Goal: Navigation & Orientation: Find specific page/section

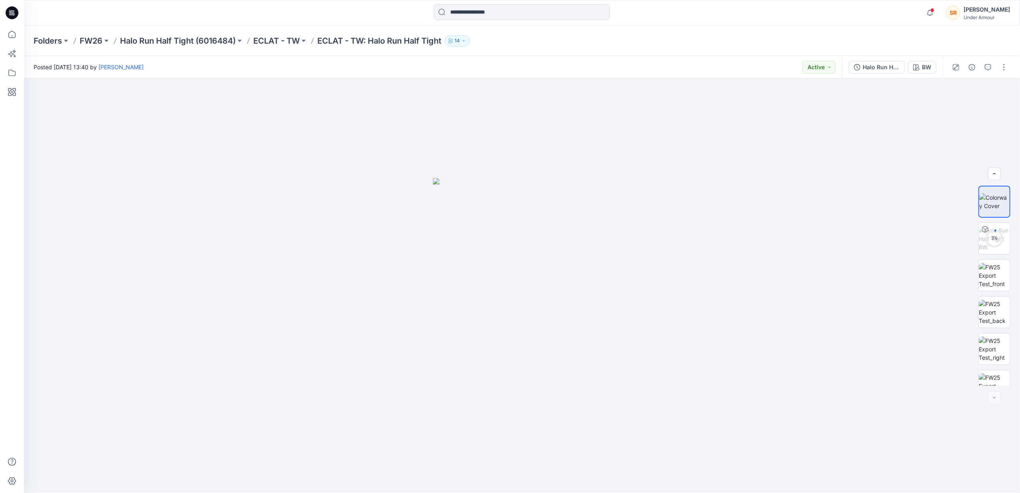
scroll to position [16, 0]
click at [990, 269] on img at bounding box center [994, 267] width 31 height 25
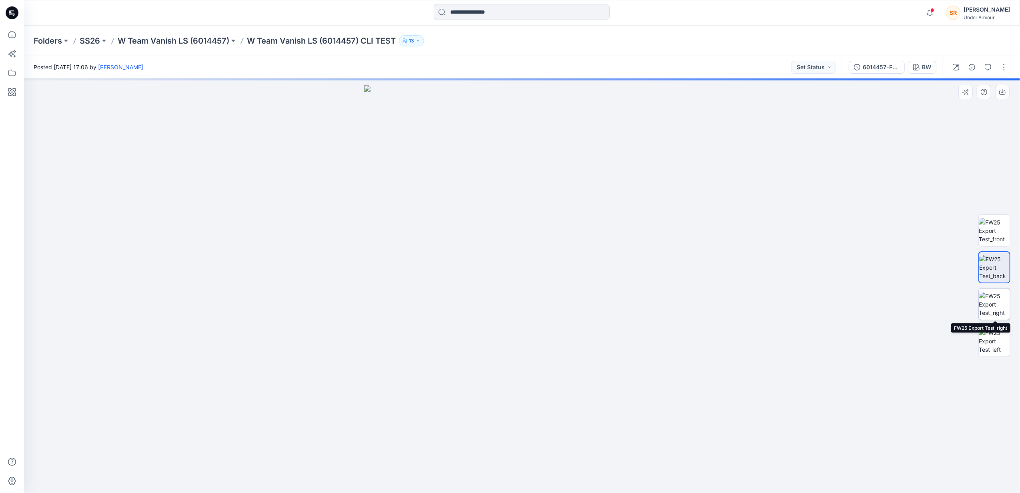
click at [996, 306] on img at bounding box center [994, 304] width 31 height 25
click at [996, 322] on div at bounding box center [995, 286] width 32 height 200
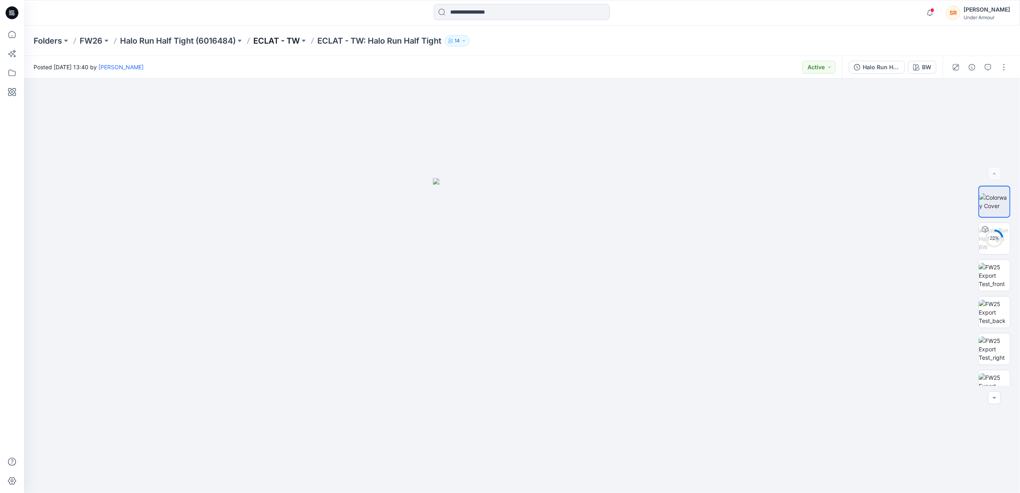
click at [292, 44] on p "ECLAT - TW" at bounding box center [276, 40] width 46 height 11
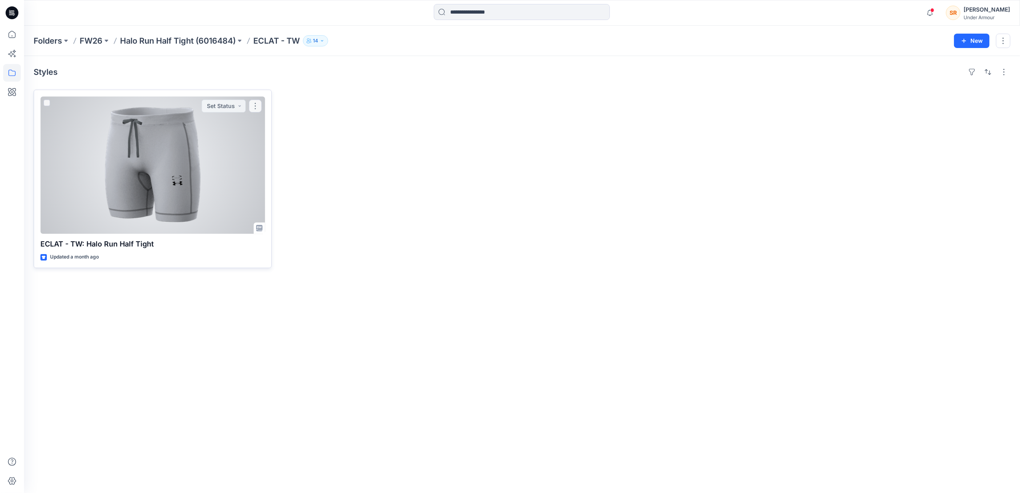
click at [253, 125] on div at bounding box center [152, 164] width 225 height 137
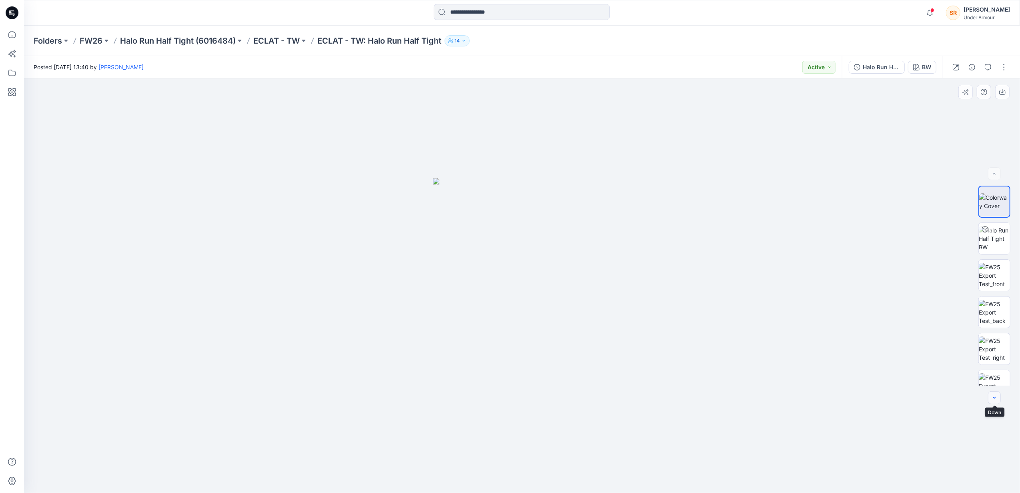
click at [990, 398] on button "button" at bounding box center [994, 397] width 13 height 13
click at [990, 398] on div at bounding box center [994, 397] width 13 height 13
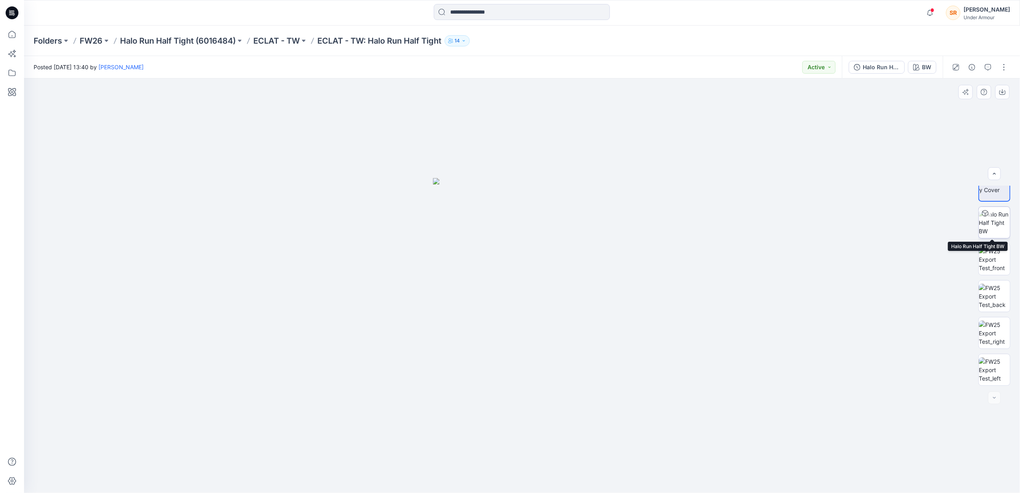
click at [993, 227] on img at bounding box center [994, 222] width 31 height 25
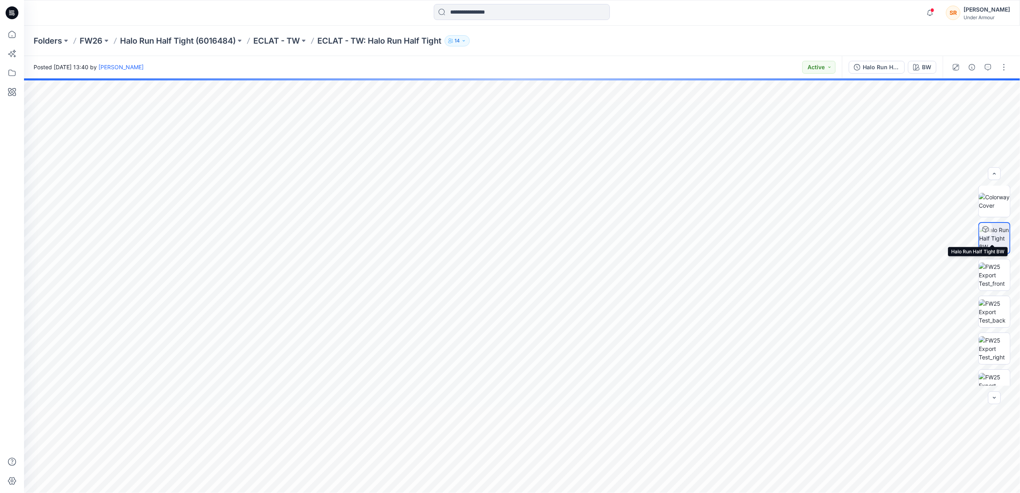
scroll to position [0, 0]
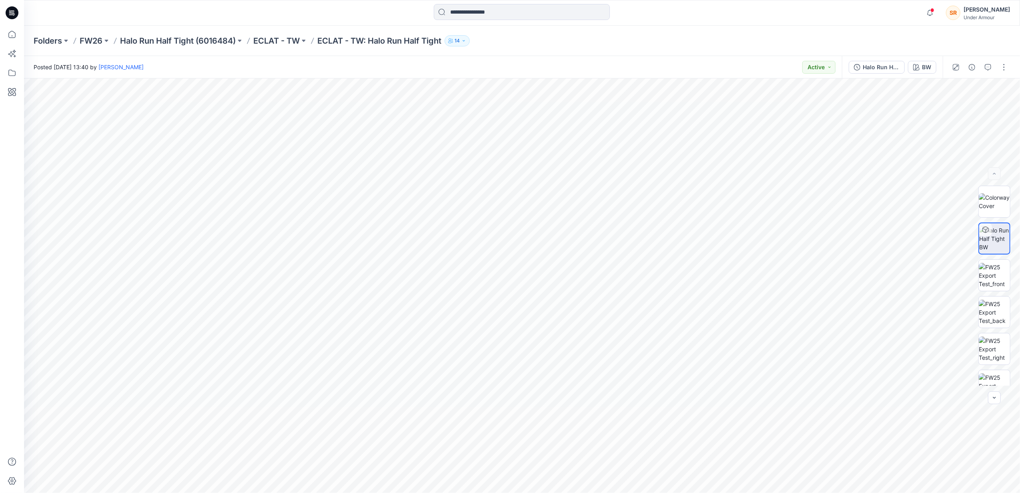
click at [364, 47] on div "Folders FW26 Halo Run Half Tight (6016484) ECLAT - TW ECLAT - TW: Halo Run Half…" at bounding box center [522, 41] width 996 height 30
click at [368, 39] on p "ECLAT - TW: Halo Run Half Tight" at bounding box center [379, 40] width 124 height 11
click at [290, 38] on p "ECLAT - TW" at bounding box center [276, 40] width 46 height 11
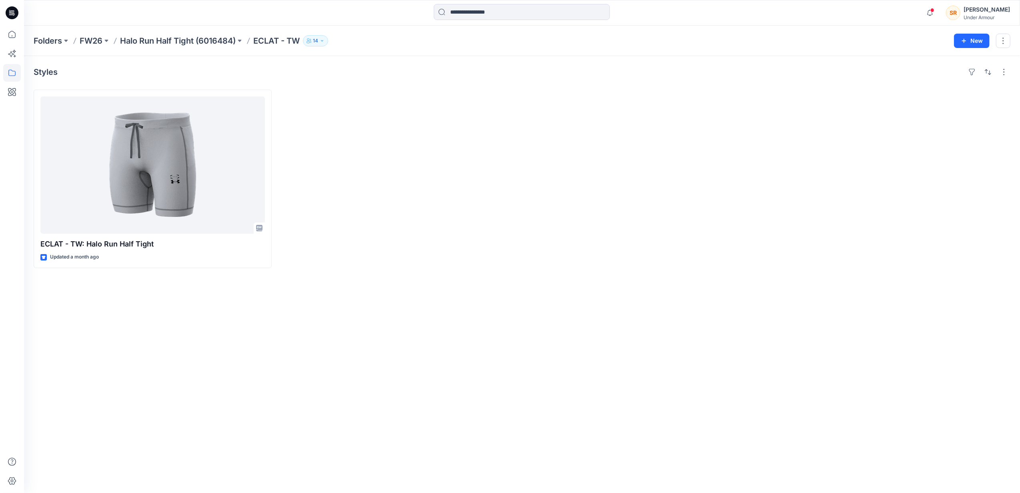
click at [370, 255] on div at bounding box center [399, 179] width 238 height 178
click at [205, 38] on p "Halo Run Half Tight (6016484)" at bounding box center [178, 40] width 116 height 11
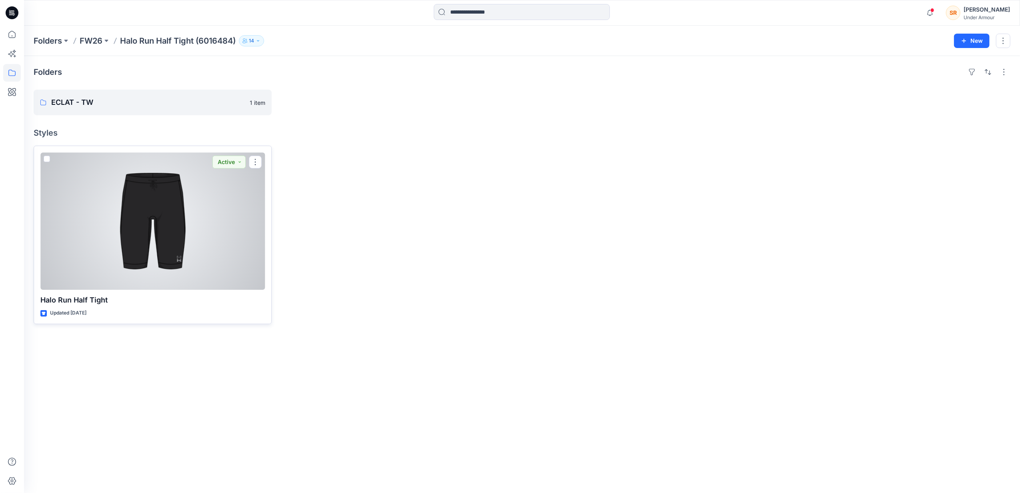
click at [211, 197] on div at bounding box center [152, 220] width 225 height 137
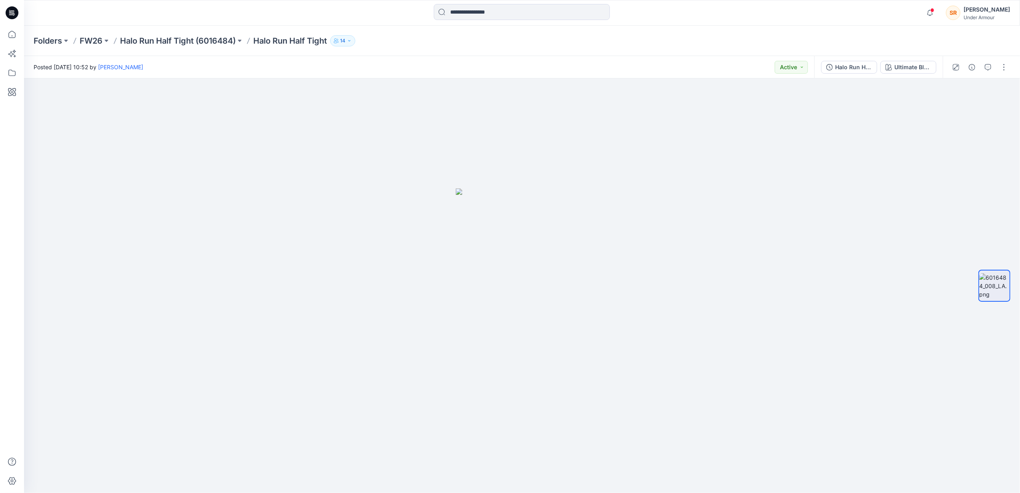
click at [282, 45] on p "Halo Run Half Tight" at bounding box center [290, 40] width 74 height 11
click at [274, 35] on p "Halo Run Half Tight" at bounding box center [290, 40] width 74 height 11
click at [197, 46] on p "Halo Run Half Tight (6016484)" at bounding box center [178, 40] width 116 height 11
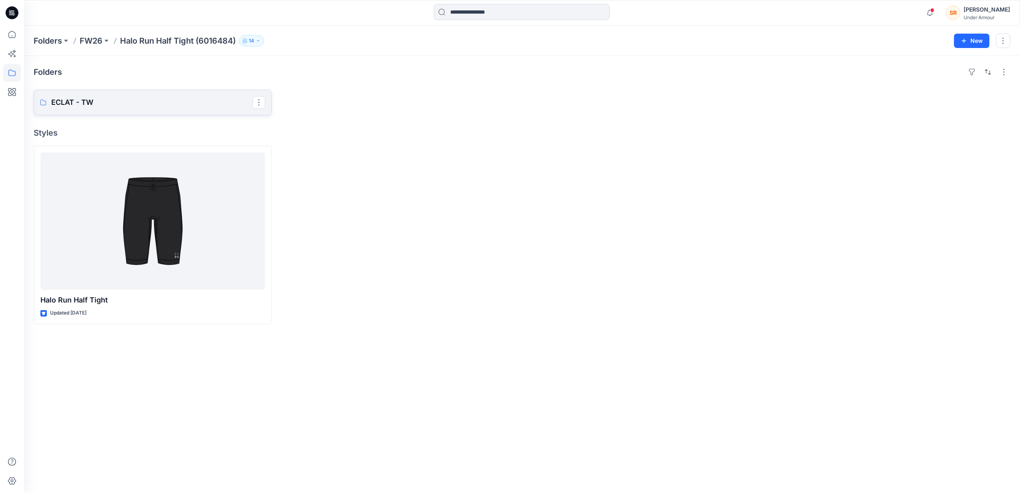
click at [187, 94] on link "ECLAT - TW" at bounding box center [153, 103] width 238 height 26
